Goal: Task Accomplishment & Management: Manage account settings

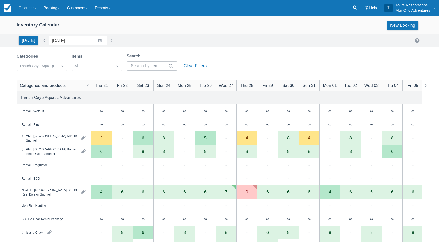
click at [130, 27] on div "Inventory Calendar New Booking" at bounding box center [220, 25] width 406 height 9
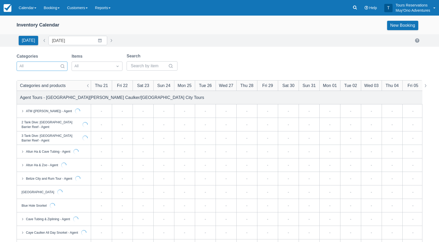
click at [43, 67] on div at bounding box center [37, 66] width 36 height 7
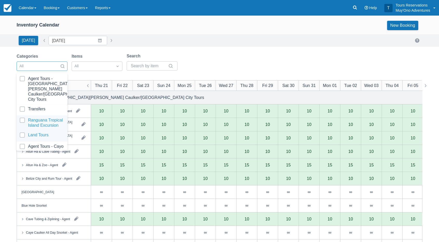
scroll to position [11, 0]
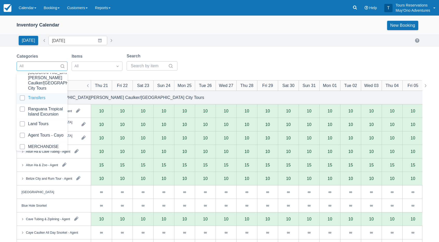
click at [38, 95] on div at bounding box center [42, 98] width 45 height 7
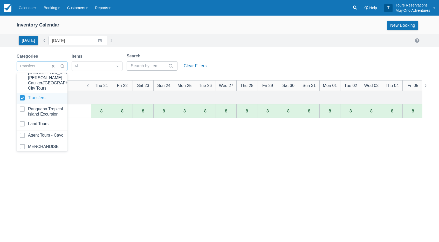
click at [28, 95] on div at bounding box center [42, 98] width 45 height 7
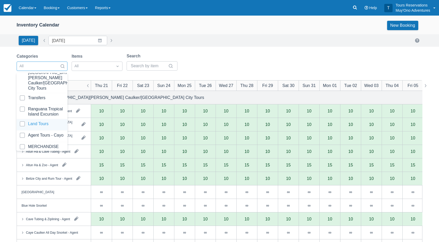
click at [41, 123] on div at bounding box center [42, 124] width 45 height 7
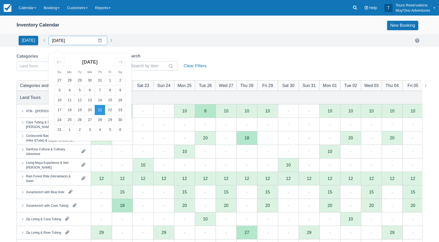
click at [71, 41] on input "08/21/25" at bounding box center [78, 40] width 59 height 9
click at [105, 110] on td "22" at bounding box center [110, 110] width 10 height 10
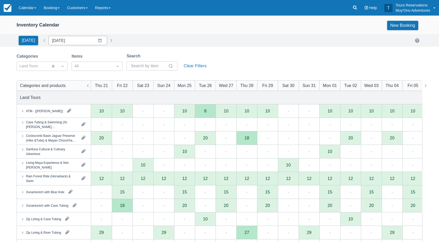
type input "08/22/25"
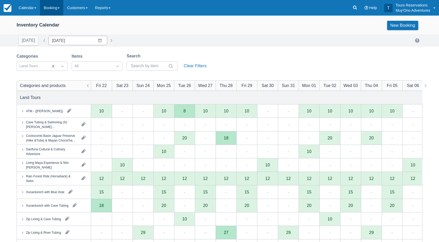
click at [56, 4] on link "Booking" at bounding box center [51, 8] width 23 height 16
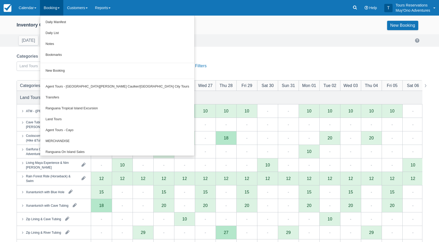
click at [175, 28] on div "Inventory Calendar New Booking" at bounding box center [220, 25] width 406 height 9
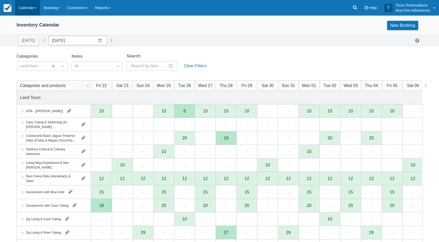
click at [29, 13] on link "Calendar" at bounding box center [27, 8] width 25 height 16
click at [216, 40] on div "Today Date 08/22/25 Navigate forward to interact with the calendar and select a…" at bounding box center [220, 40] width 406 height 9
click at [36, 5] on link "Calendar" at bounding box center [27, 8] width 25 height 16
click at [59, 8] on link "Booking" at bounding box center [51, 8] width 23 height 16
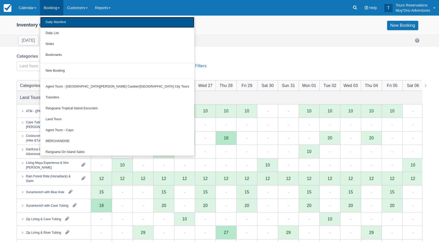
click at [52, 26] on link "Daily Manifest" at bounding box center [117, 22] width 154 height 11
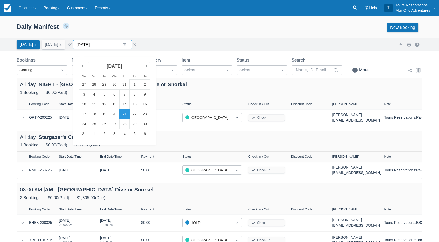
click at [97, 46] on input "08/21/25" at bounding box center [102, 44] width 59 height 9
click at [140, 117] on td "22" at bounding box center [135, 114] width 10 height 10
type input "[DATE]"
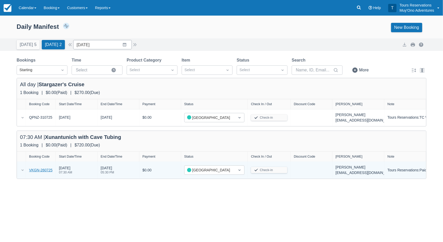
click at [41, 170] on link "VKGN-260725" at bounding box center [40, 170] width 23 height 5
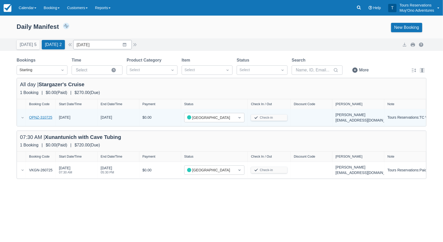
click at [36, 118] on link "QPNZ-310725" at bounding box center [40, 117] width 23 height 5
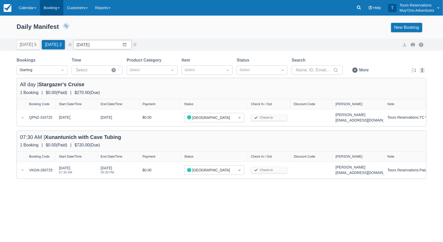
click at [49, 8] on link "Booking" at bounding box center [51, 8] width 23 height 16
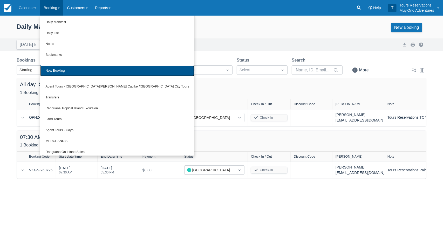
click at [65, 71] on link "New Booking" at bounding box center [117, 70] width 154 height 11
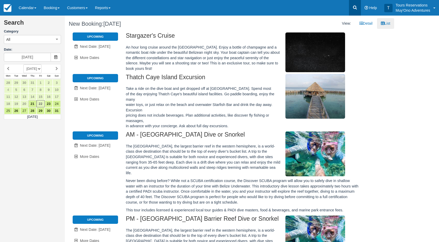
click at [356, 6] on icon at bounding box center [355, 7] width 5 height 5
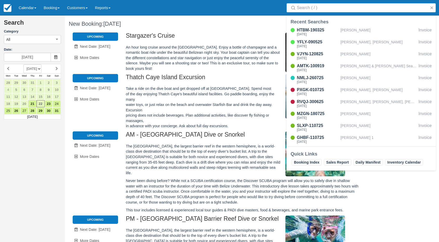
click at [299, 12] on div "Search" at bounding box center [362, 8] width 156 height 16
click at [304, 7] on input "Search" at bounding box center [362, 7] width 131 height 9
type input "N"
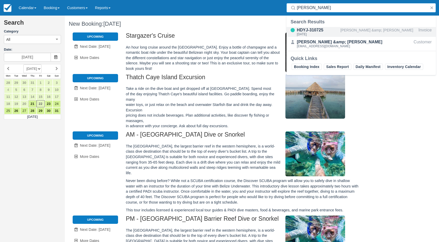
type input "[PERSON_NAME]"
click at [335, 34] on div "[DATE]" at bounding box center [318, 34] width 42 height 3
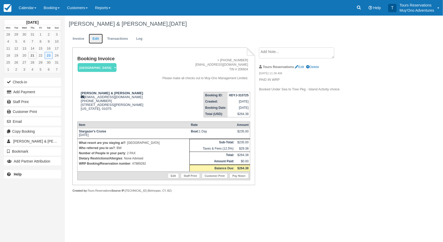
click link "Edit"
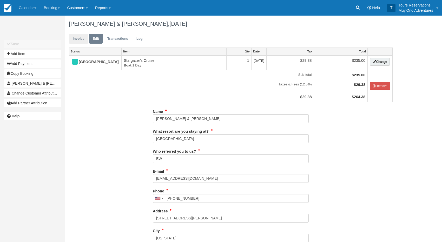
type input "[PHONE_NUMBER]"
click at [15, 54] on button "Add Item" at bounding box center [32, 54] width 57 height 8
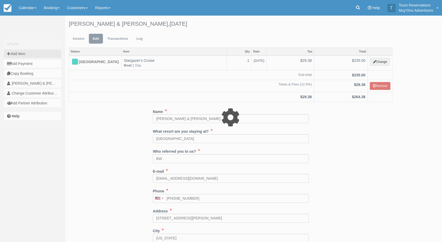
type input "0.00"
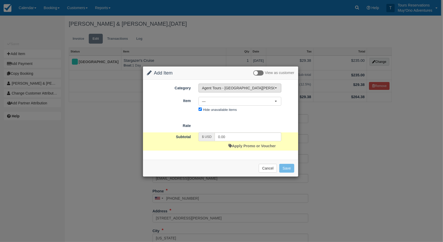
click at [215, 88] on span "Agent Tours - [GEOGRAPHIC_DATA][PERSON_NAME] Caulker/[GEOGRAPHIC_DATA] City Tou…" at bounding box center [238, 87] width 73 height 5
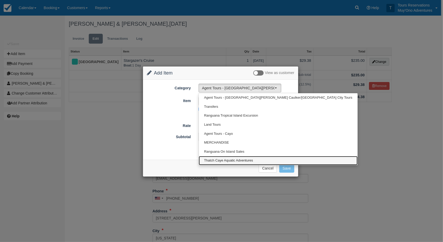
click at [230, 160] on span "Thatch Caye Aquatic Adventures" at bounding box center [228, 160] width 49 height 5
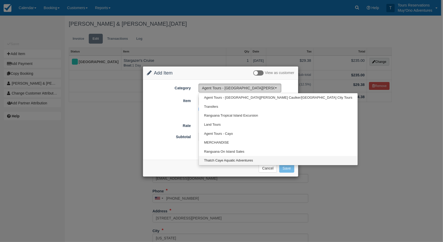
select select "64"
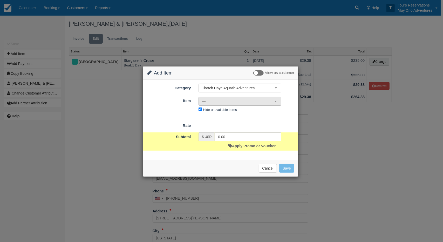
click at [210, 101] on span "—" at bounding box center [238, 101] width 73 height 5
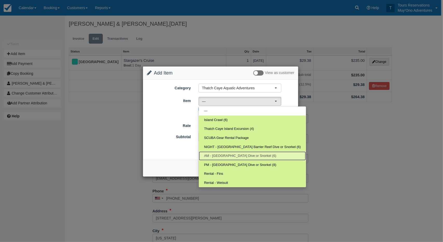
click at [232, 154] on span "AM - [GEOGRAPHIC_DATA] Dive or Snorkel (6)" at bounding box center [240, 156] width 72 height 5
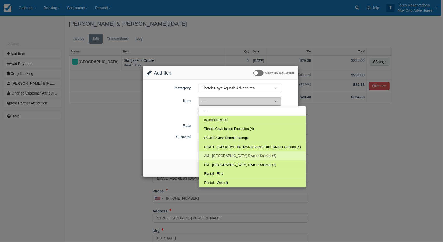
select select "294"
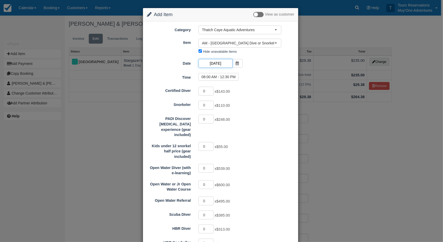
click at [216, 64] on input "[DATE]" at bounding box center [216, 63] width 34 height 9
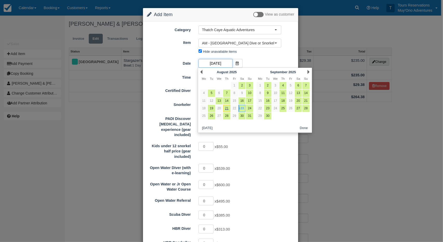
click at [216, 64] on input "[DATE]" at bounding box center [216, 63] width 34 height 9
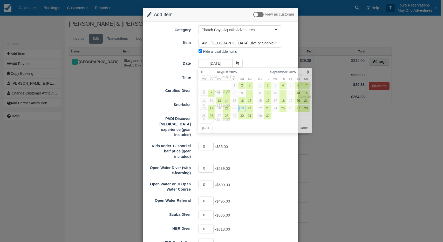
click at [252, 63] on div "Date [DATE]" at bounding box center [220, 64] width 155 height 10
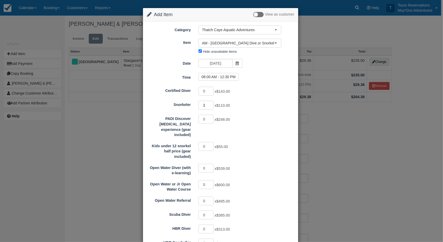
click at [210, 103] on input "1" at bounding box center [206, 105] width 15 height 9
type input "2"
click at [210, 103] on input "2" at bounding box center [206, 105] width 15 height 9
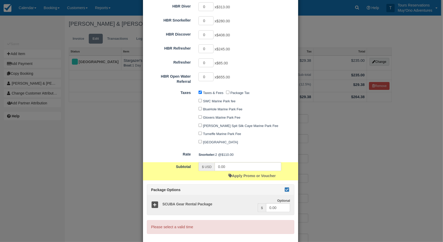
type input "220.00"
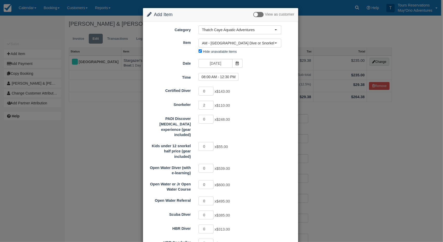
click at [224, 81] on div "08:00 AM - 12:30 PM" at bounding box center [247, 77] width 104 height 9
click at [224, 74] on label "08:00 AM - 12:30 PM" at bounding box center [219, 77] width 40 height 8
radio input "true"
click at [259, 87] on div "0 x $143.00" at bounding box center [240, 92] width 91 height 10
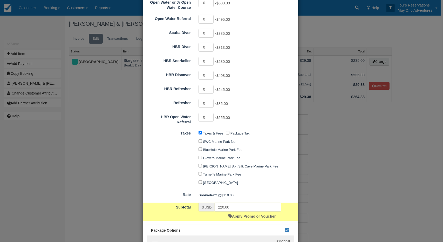
scroll to position [224, 0]
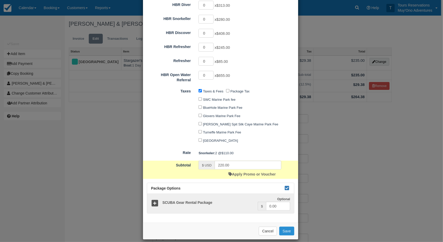
click at [291, 227] on button "Save" at bounding box center [286, 231] width 15 height 9
checkbox input "false"
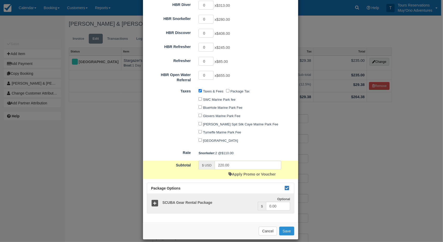
checkbox input "false"
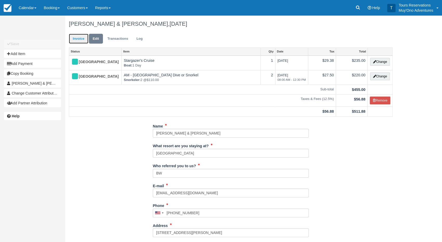
click at [76, 39] on link "Invoice" at bounding box center [78, 39] width 19 height 10
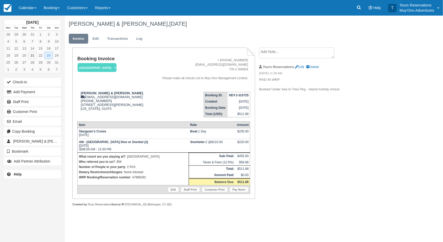
click at [239, 94] on strong "HDYJ-310725" at bounding box center [239, 96] width 20 height 4
copy tbody "HDYJ-310725"
click at [307, 157] on div "Booking Invoice [GEOGRAPHIC_DATA]   Pending HOLD Deposit Paid Cancelled Void Mu…" at bounding box center [208, 133] width 286 height 170
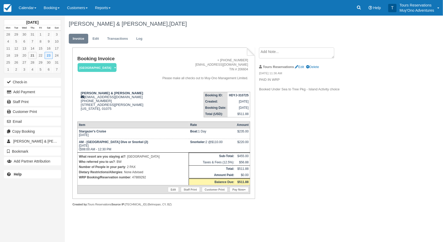
click at [281, 160] on div "Booking Invoice [GEOGRAPHIC_DATA]   Pending HOLD Deposit Paid Cancelled Void Mu…" at bounding box center [208, 133] width 286 height 170
